Goal: Task Accomplishment & Management: Manage account settings

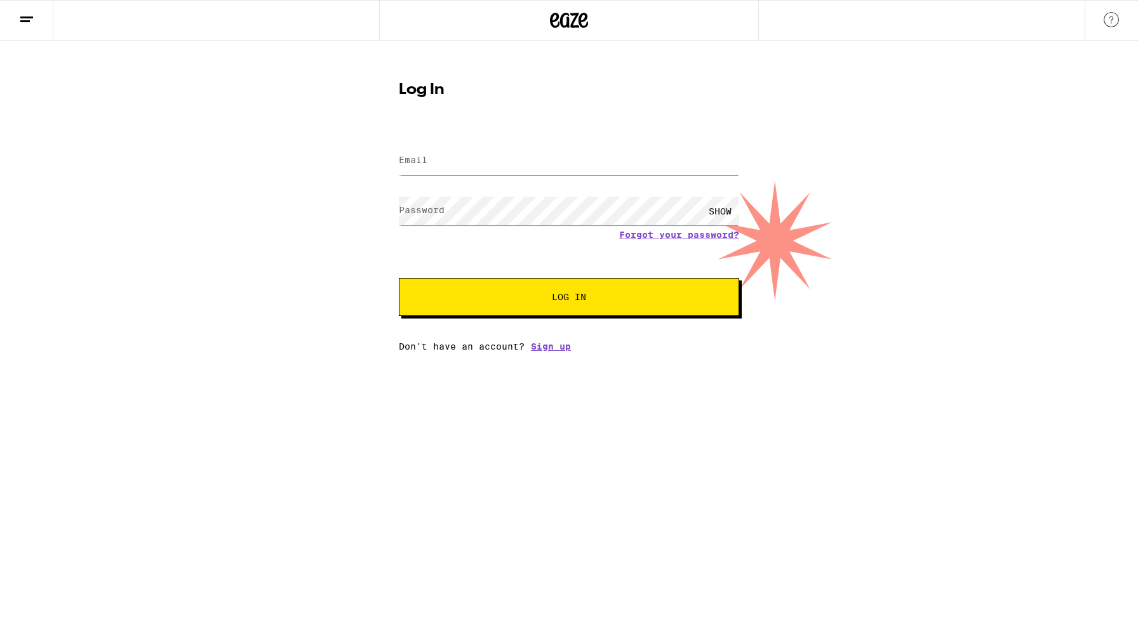
click at [555, 166] on input "Email" at bounding box center [569, 161] width 340 height 29
type input "[EMAIL_ADDRESS][DOMAIN_NAME]"
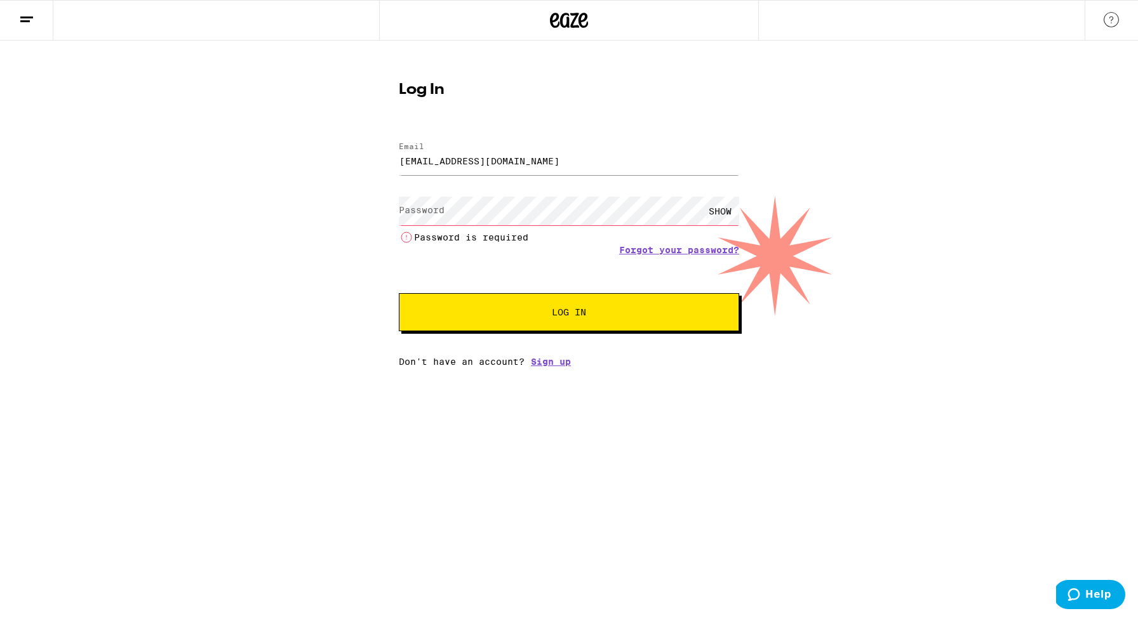
click at [839, 367] on html "Log In Email Email cherrynkinnz@gmail.com Password Password SHOW Password is re…" at bounding box center [569, 183] width 1138 height 367
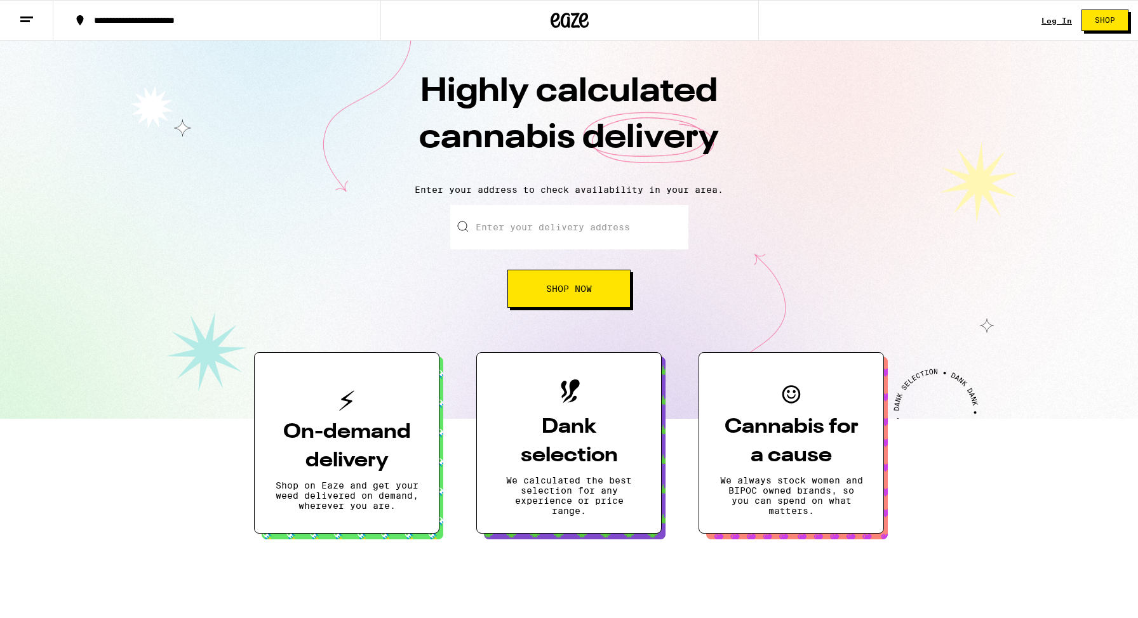
click at [1060, 26] on div "Log In Shop" at bounding box center [1089, 20] width 96 height 41
click at [1058, 20] on link "Log In" at bounding box center [1056, 21] width 30 height 8
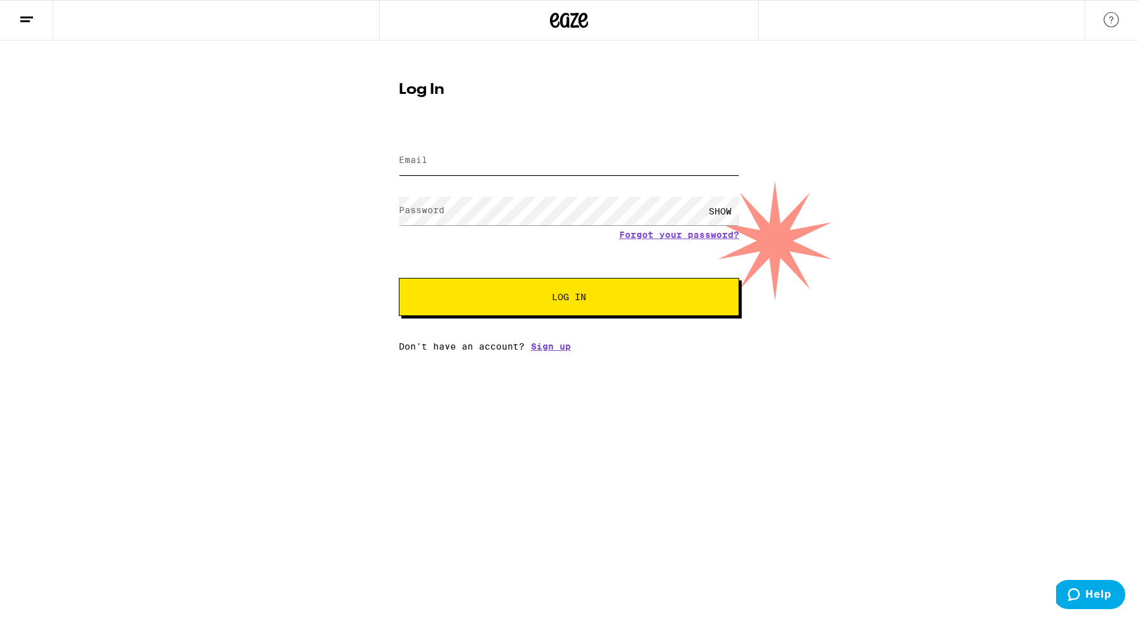
click at [523, 164] on input "Email" at bounding box center [569, 161] width 340 height 29
type input "[EMAIL_ADDRESS][DOMAIN_NAME]"
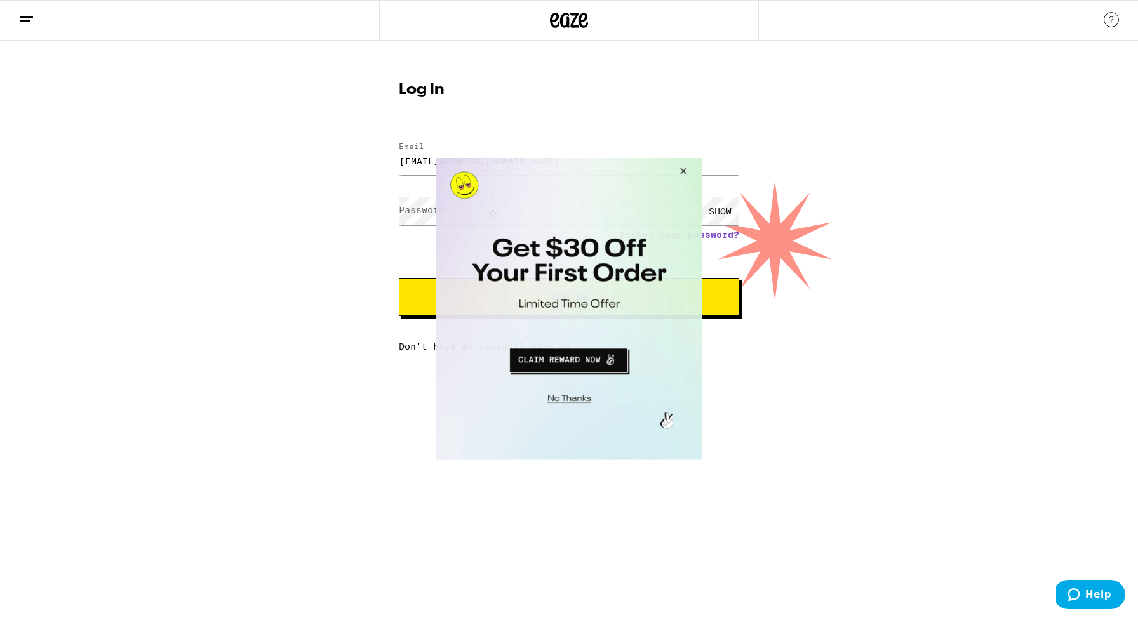
click at [680, 168] on button "Close Modal" at bounding box center [680, 173] width 34 height 30
